Goal: Task Accomplishment & Management: Complete application form

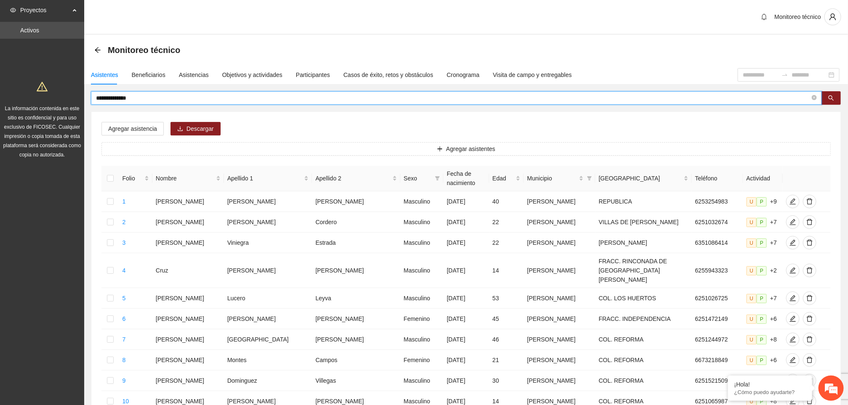
drag, startPoint x: 167, startPoint y: 100, endPoint x: 82, endPoint y: 109, distance: 85.5
click at [82, 109] on section "**********" at bounding box center [424, 356] width 848 height 713
type input "**********"
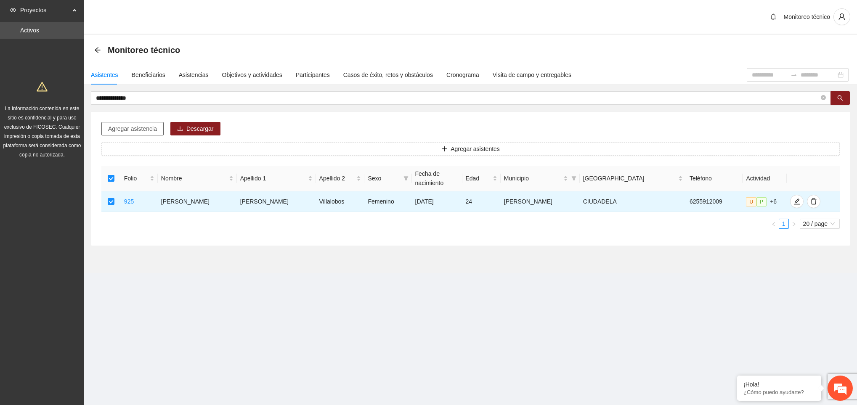
click at [139, 133] on span "Agregar asistencia" at bounding box center [132, 128] width 49 height 9
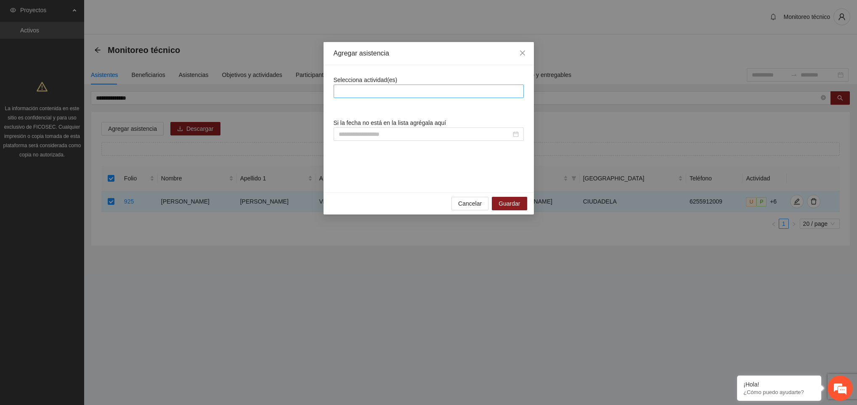
click at [355, 86] on div at bounding box center [429, 91] width 186 height 10
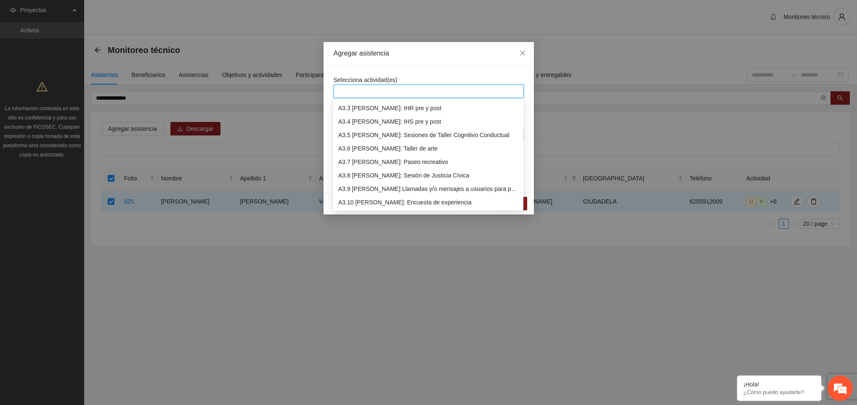
scroll to position [457, 0]
click at [378, 179] on div "A3.9 [PERSON_NAME] Llamadas y/o mensajes a usuarios para programación, seguimie…" at bounding box center [428, 175] width 180 height 9
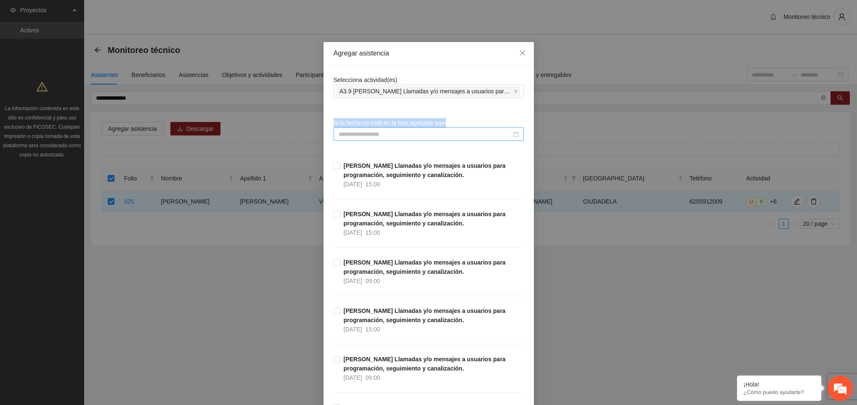
drag, startPoint x: 410, startPoint y: 73, endPoint x: 375, endPoint y: 129, distance: 65.4
drag, startPoint x: 375, startPoint y: 129, endPoint x: 371, endPoint y: 137, distance: 8.8
click at [371, 137] on input at bounding box center [425, 134] width 173 height 9
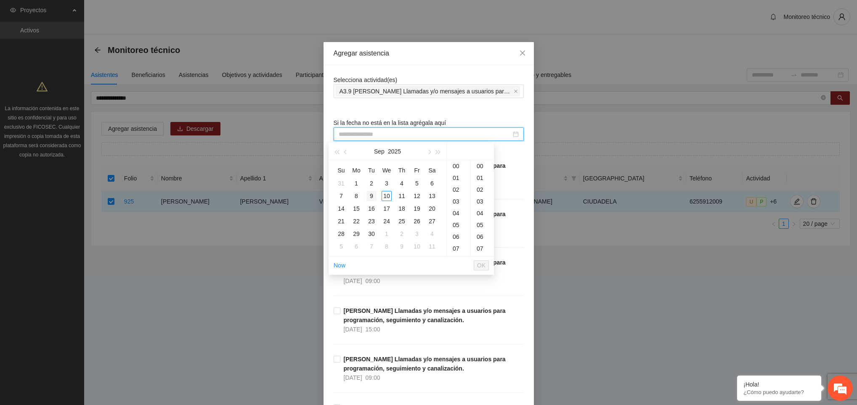
click at [369, 194] on div "9" at bounding box center [372, 196] width 10 height 10
click at [455, 225] on div "13" at bounding box center [459, 226] width 24 height 12
click at [479, 184] on div "36" at bounding box center [482, 185] width 23 height 12
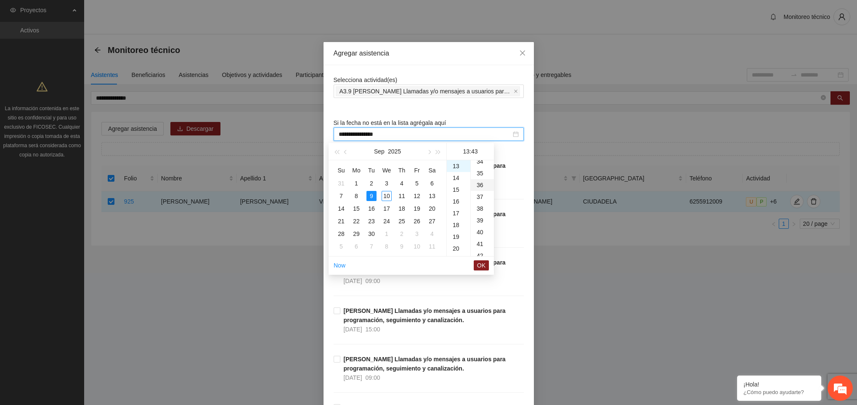
type input "**********"
click at [476, 262] on button "OK" at bounding box center [481, 266] width 15 height 10
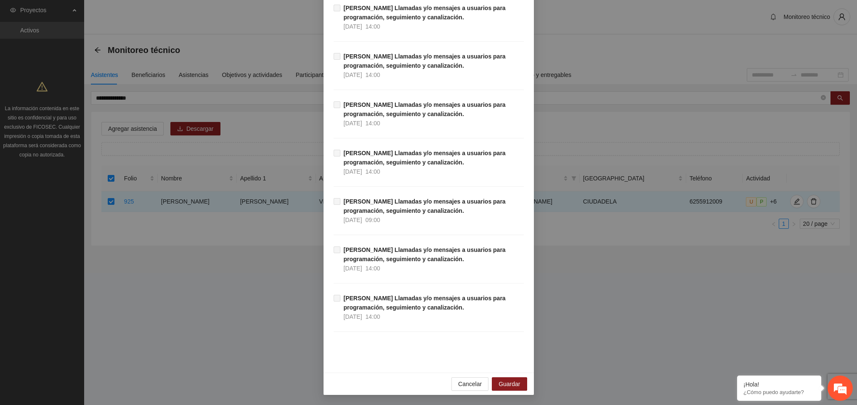
scroll to position [9490, 0]
click at [499, 380] on span "Guardar" at bounding box center [509, 384] width 21 height 9
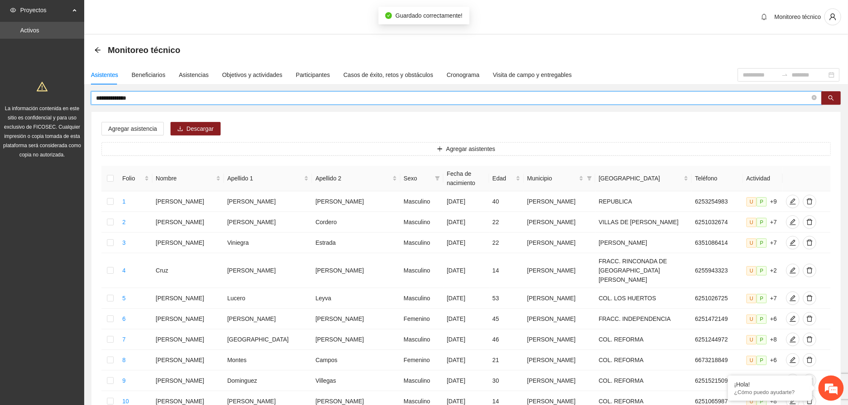
drag, startPoint x: 144, startPoint y: 100, endPoint x: 91, endPoint y: 101, distance: 52.6
click at [91, 101] on span "**********" at bounding box center [456, 97] width 731 height 13
type input "**********"
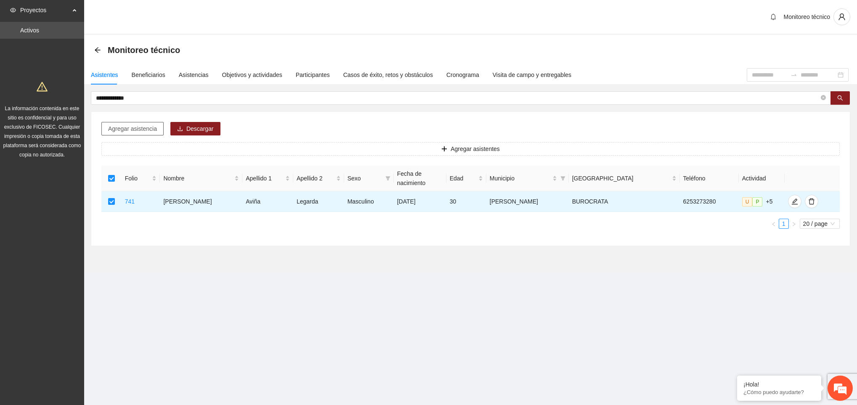
click at [129, 127] on span "Agregar asistencia" at bounding box center [132, 128] width 49 height 9
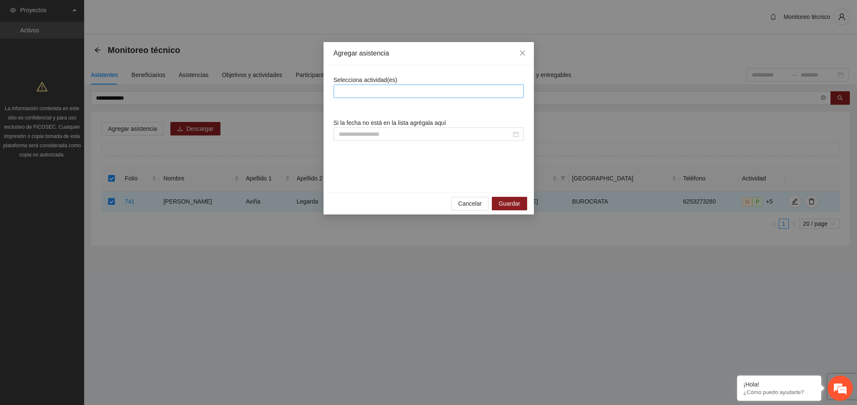
click at [376, 88] on div at bounding box center [429, 91] width 186 height 10
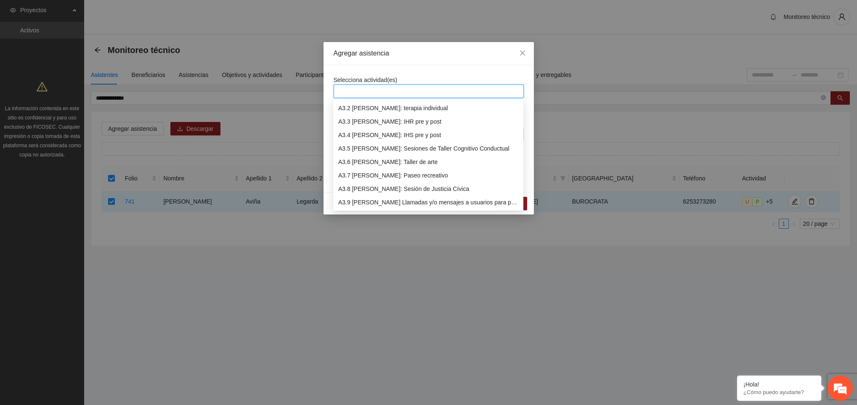
scroll to position [444, 0]
click at [378, 187] on div "A3.9 [PERSON_NAME] Llamadas y/o mensajes a usuarios para programación, seguimie…" at bounding box center [428, 188] width 180 height 9
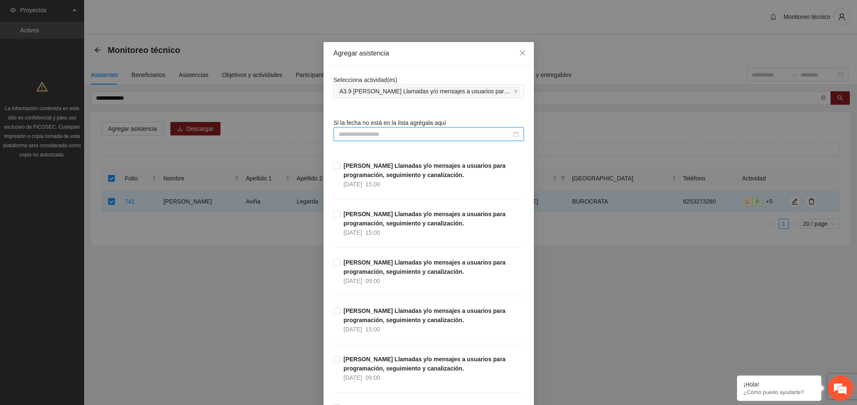
click at [364, 133] on input at bounding box center [425, 134] width 173 height 9
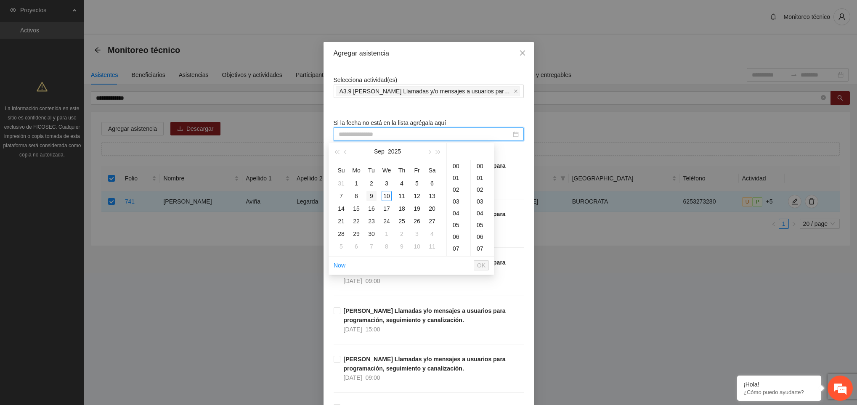
click at [370, 198] on div "9" at bounding box center [372, 196] width 10 height 10
click at [461, 225] on div "13" at bounding box center [459, 226] width 24 height 12
click at [481, 195] on div "38" at bounding box center [482, 197] width 23 height 12
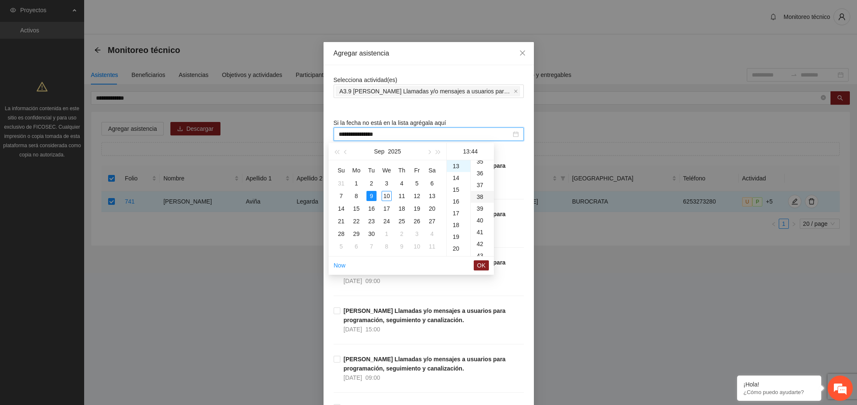
type input "**********"
click at [481, 270] on span "OK" at bounding box center [481, 265] width 8 height 9
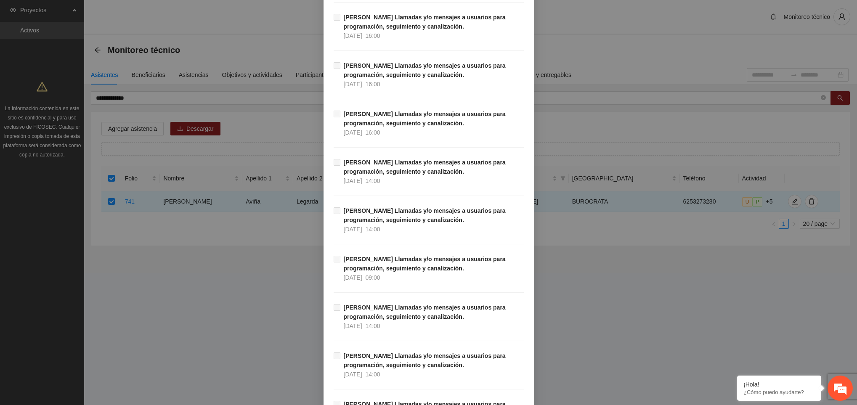
scroll to position [9490, 0]
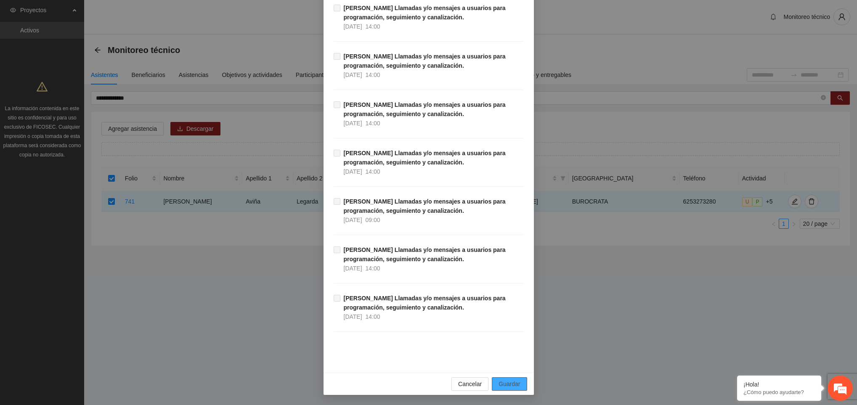
click at [516, 387] on button "Guardar" at bounding box center [509, 384] width 35 height 13
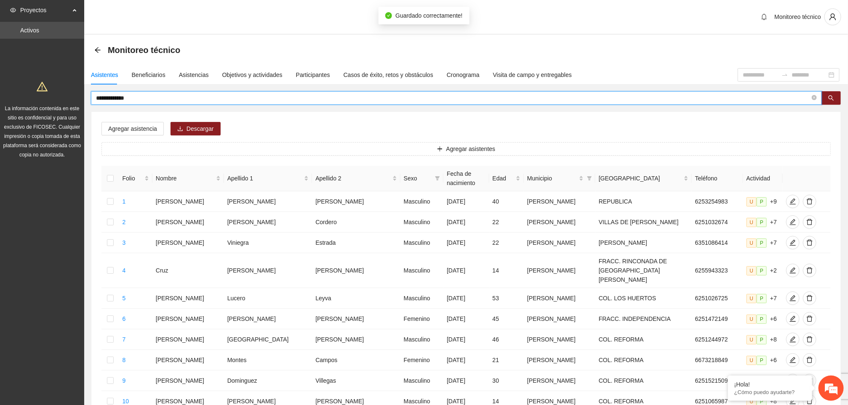
drag, startPoint x: 146, startPoint y: 97, endPoint x: 89, endPoint y: 97, distance: 56.8
click at [89, 97] on div "**********" at bounding box center [465, 376] width 763 height 571
type input "**********"
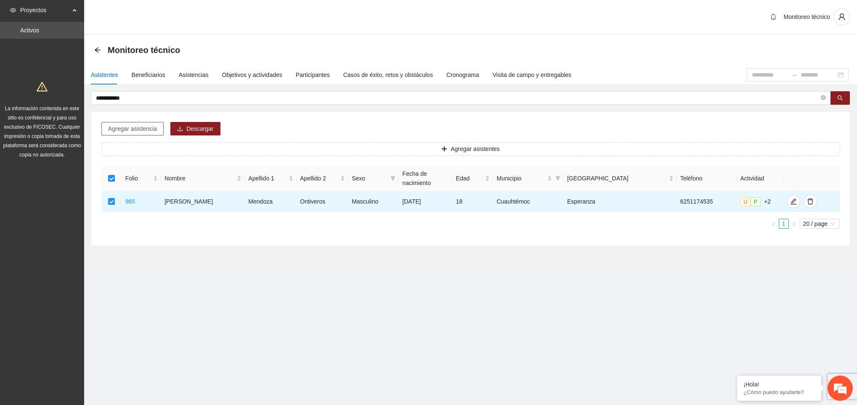
click at [125, 131] on span "Agregar asistencia" at bounding box center [132, 128] width 49 height 9
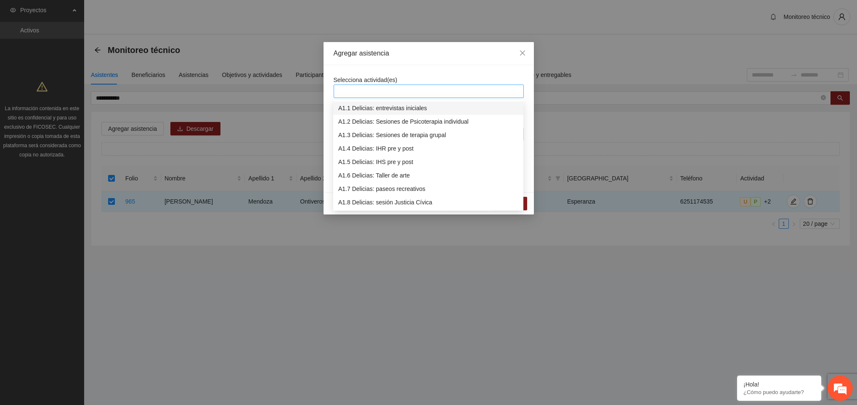
click at [347, 93] on div at bounding box center [429, 91] width 186 height 10
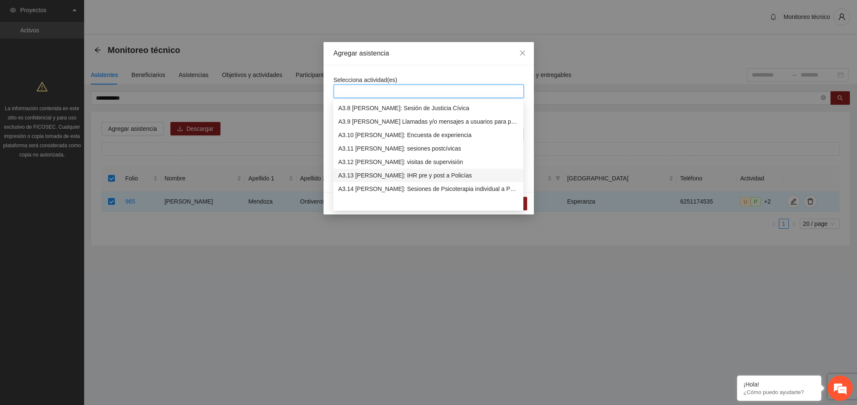
scroll to position [512, 0]
click at [406, 123] on div "A3.9 [PERSON_NAME] Llamadas y/o mensajes a usuarios para programación, seguimie…" at bounding box center [428, 121] width 180 height 9
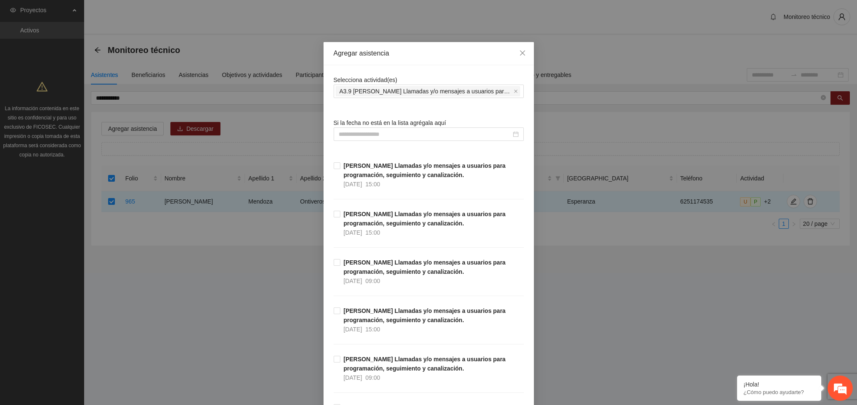
click at [404, 135] on input at bounding box center [425, 134] width 173 height 9
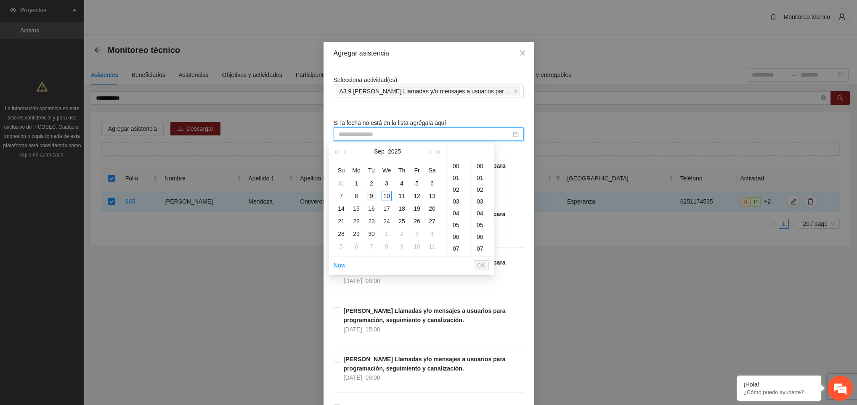
click at [370, 199] on div "9" at bounding box center [372, 196] width 10 height 10
click at [456, 229] on div "13" at bounding box center [459, 226] width 24 height 12
click at [478, 207] on div "39" at bounding box center [482, 209] width 23 height 12
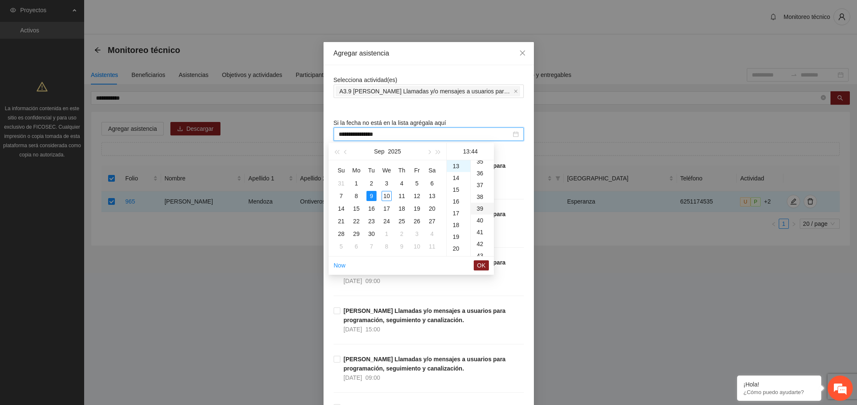
type input "**********"
click at [480, 264] on span "OK" at bounding box center [481, 265] width 8 height 9
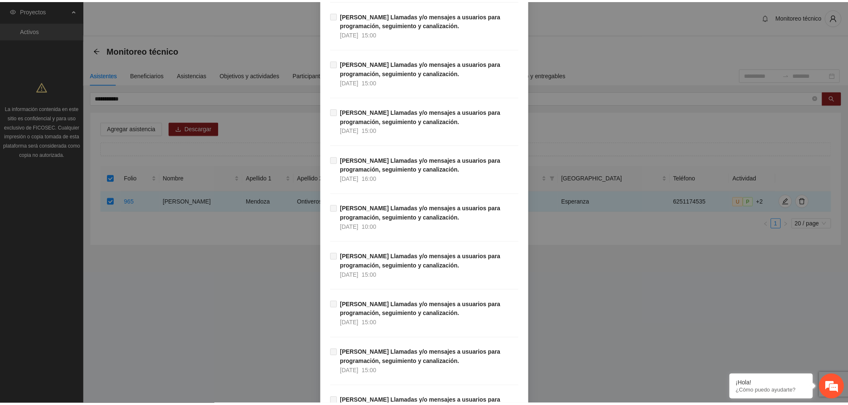
scroll to position [9490, 0]
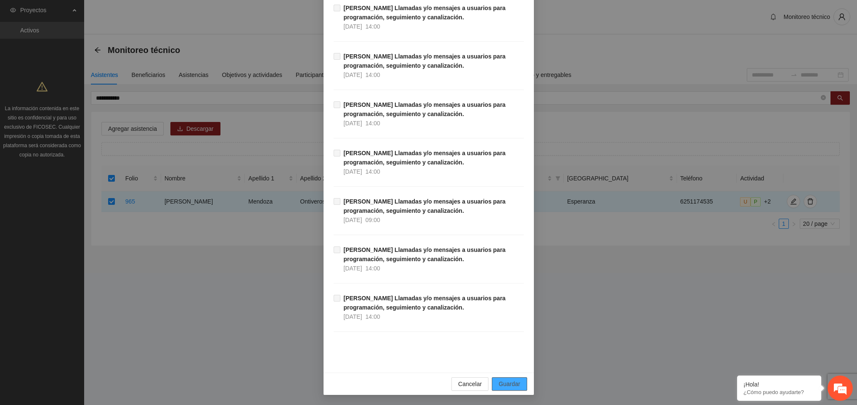
click at [509, 385] on span "Guardar" at bounding box center [509, 384] width 21 height 9
